Goal: Task Accomplishment & Management: Manage account settings

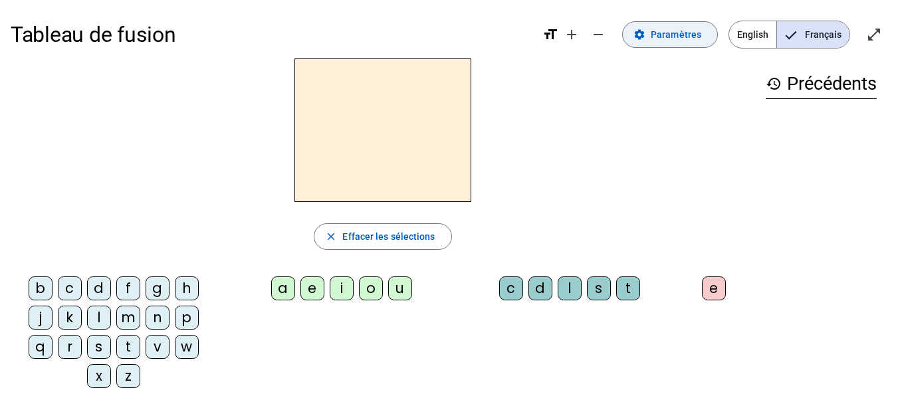
click at [695, 21] on span at bounding box center [670, 35] width 94 height 32
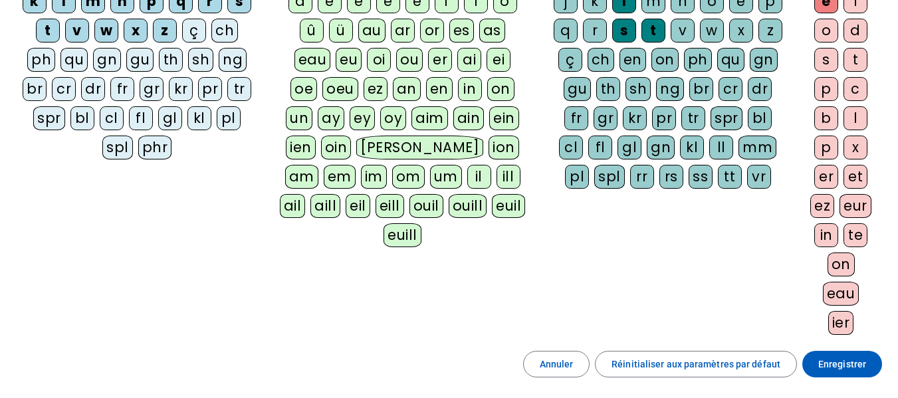
scroll to position [67, 0]
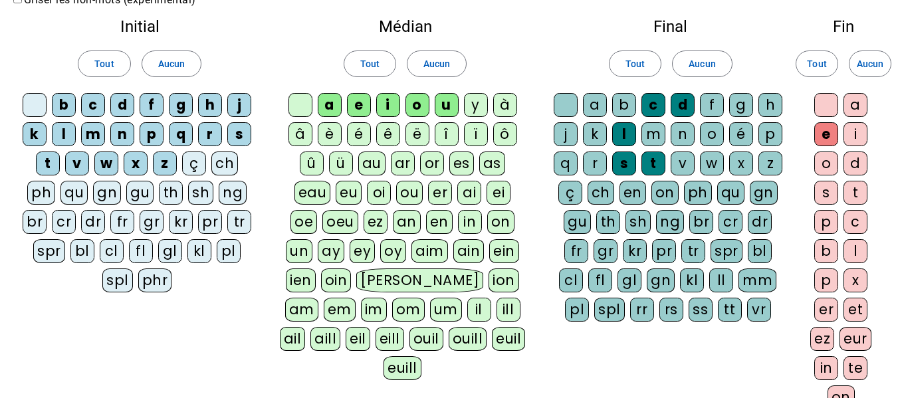
click at [738, 103] on div "g" at bounding box center [742, 105] width 24 height 24
click at [828, 172] on div "o" at bounding box center [827, 164] width 24 height 24
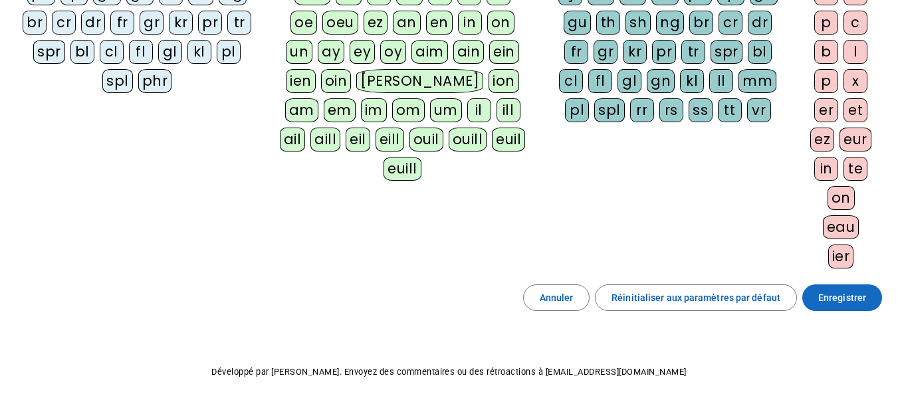
click at [859, 302] on span "Enregistrer" at bounding box center [843, 298] width 48 height 16
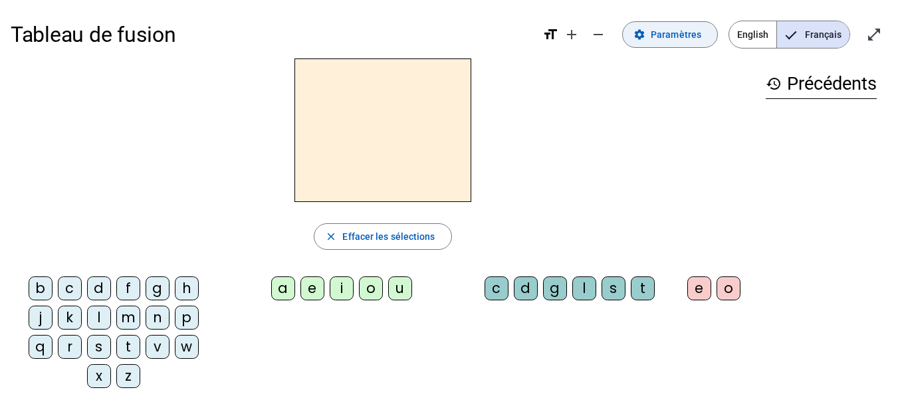
click at [665, 29] on span "Paramètres" at bounding box center [676, 35] width 51 height 16
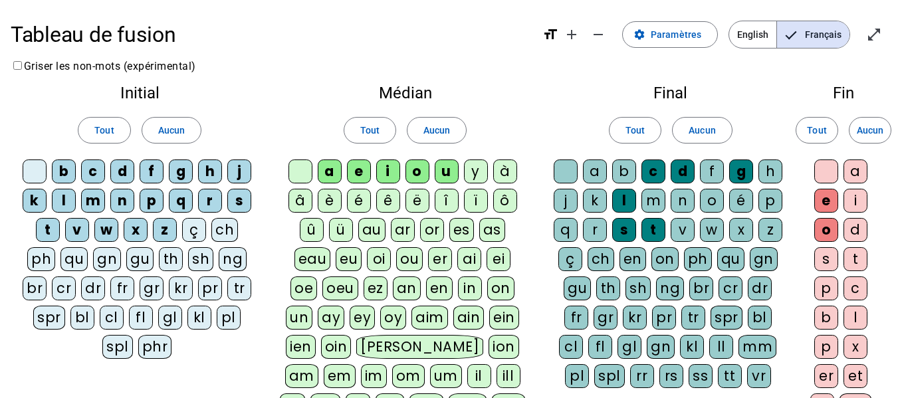
click at [71, 65] on label "Griser les non-mots (expérimental)" at bounding box center [104, 66] width 186 height 13
click at [76, 64] on label "Griser les non-mots (expérimental)" at bounding box center [104, 66] width 186 height 13
